Goal: Navigation & Orientation: Find specific page/section

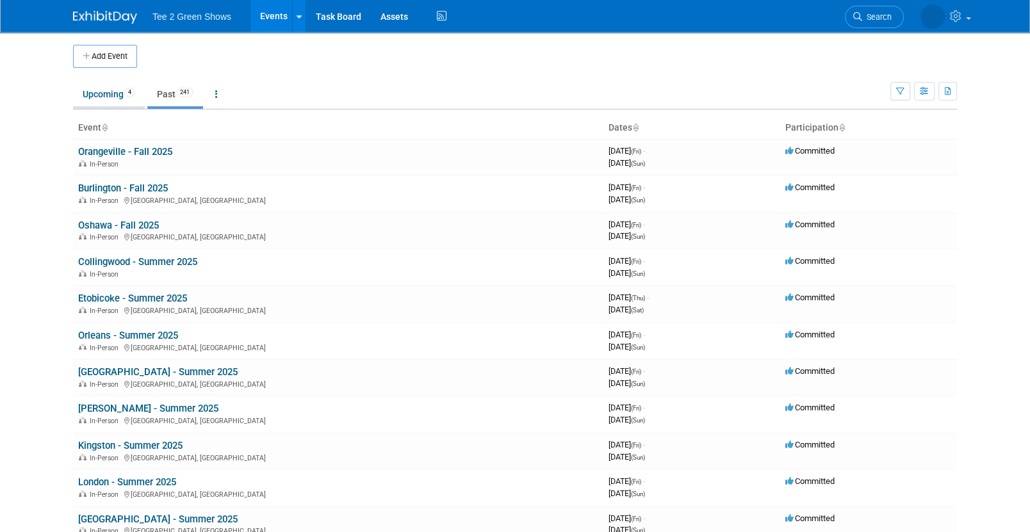
click at [113, 98] on link "Upcoming 4" at bounding box center [109, 94] width 72 height 24
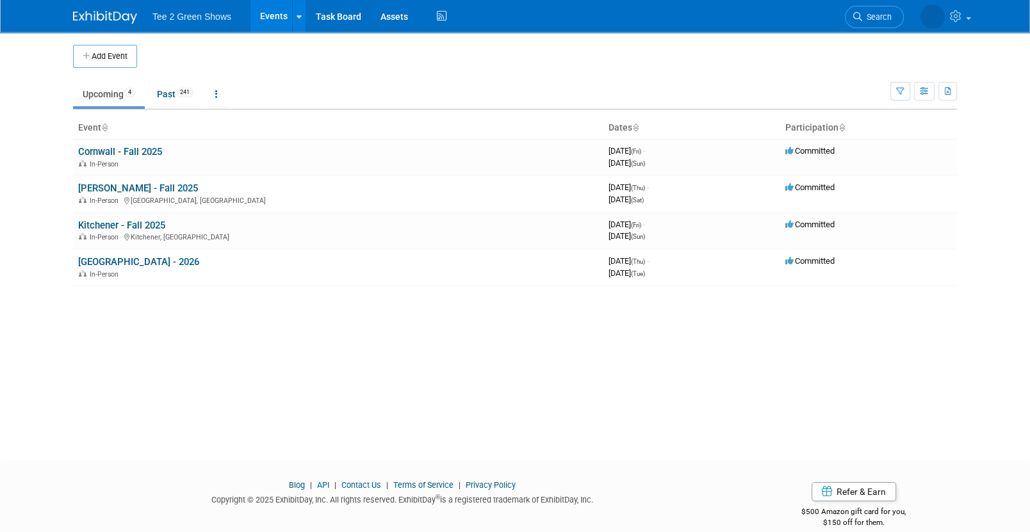
click at [169, 81] on ul "Upcoming 4 Past 241 All Events 245 Past and Upcoming Grouped Annually Events gr…" at bounding box center [481, 95] width 817 height 29
click at [169, 96] on link "Past 241" at bounding box center [175, 94] width 56 height 24
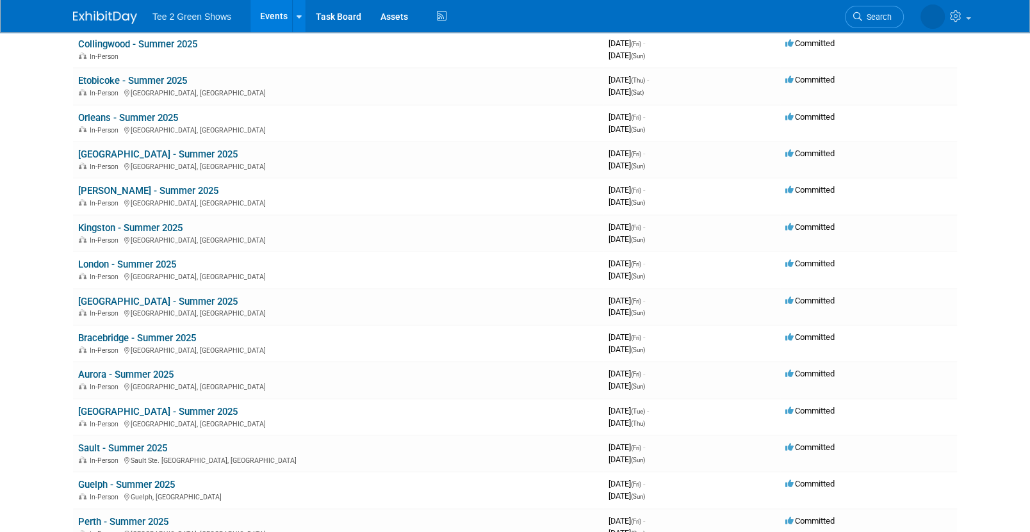
scroll to position [295, 0]
